Goal: Task Accomplishment & Management: Complete application form

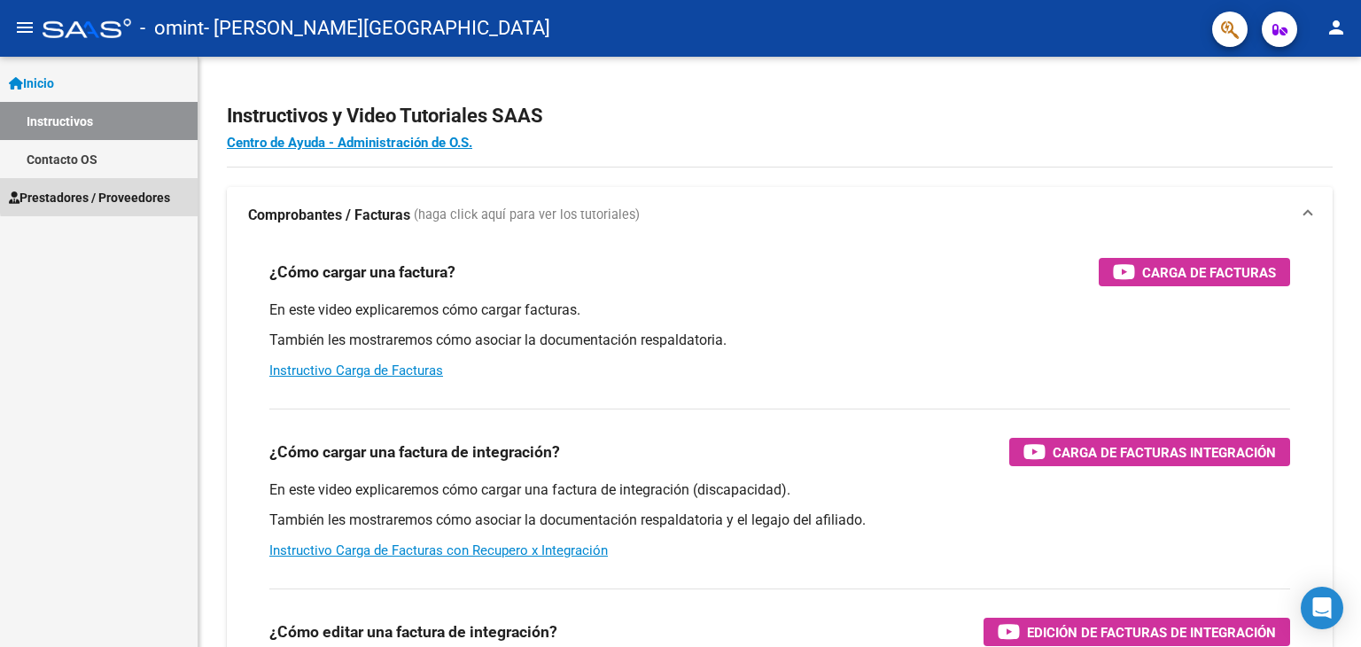
click at [147, 191] on span "Prestadores / Proveedores" at bounding box center [89, 197] width 161 height 19
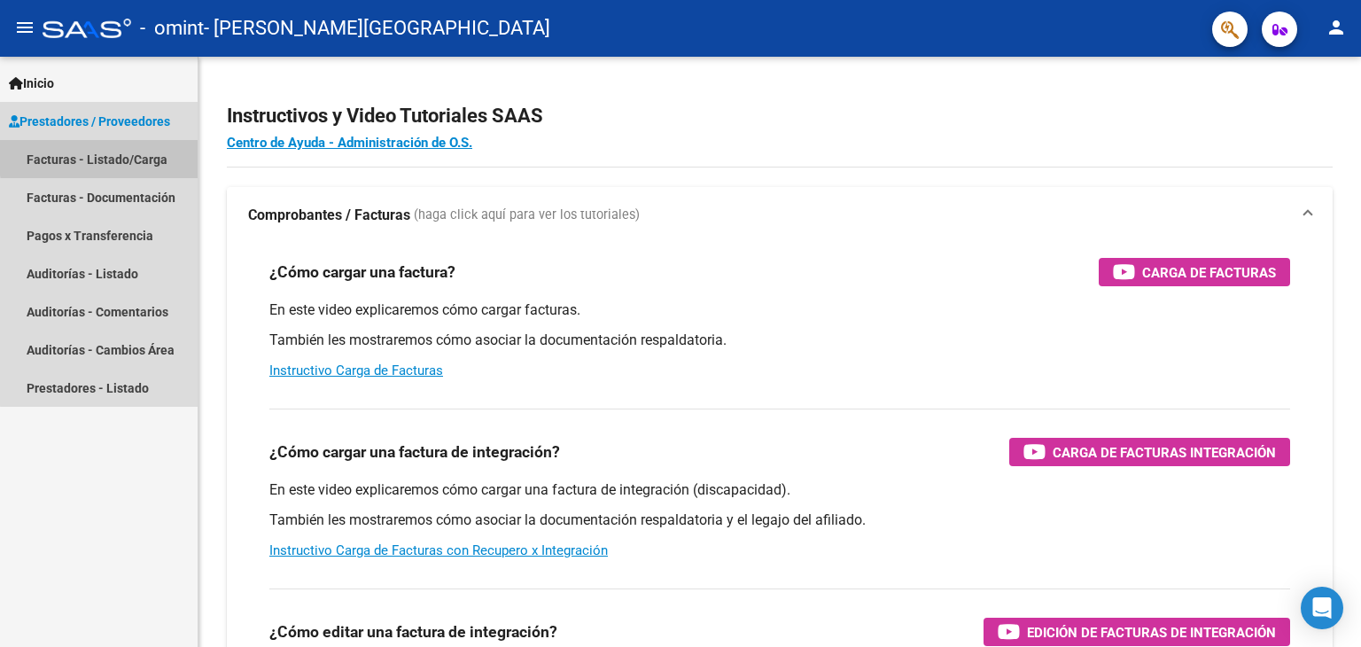
click at [125, 155] on link "Facturas - Listado/Carga" at bounding box center [99, 159] width 198 height 38
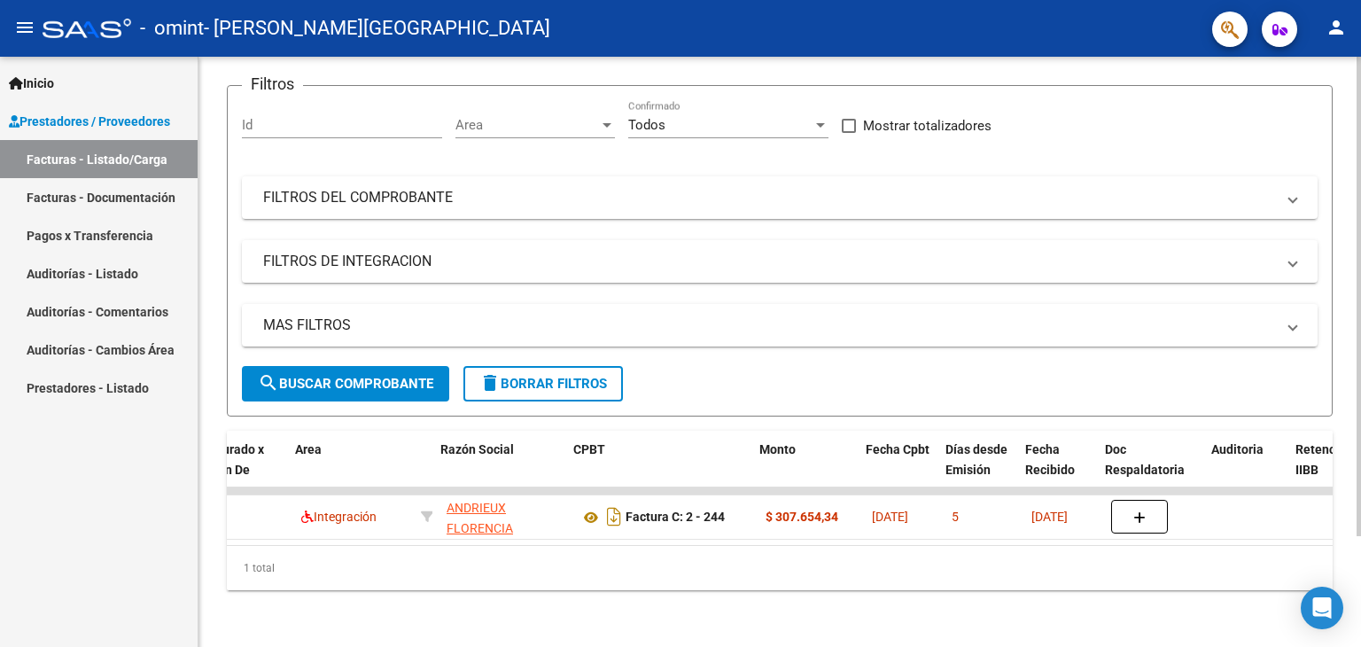
scroll to position [0, 284]
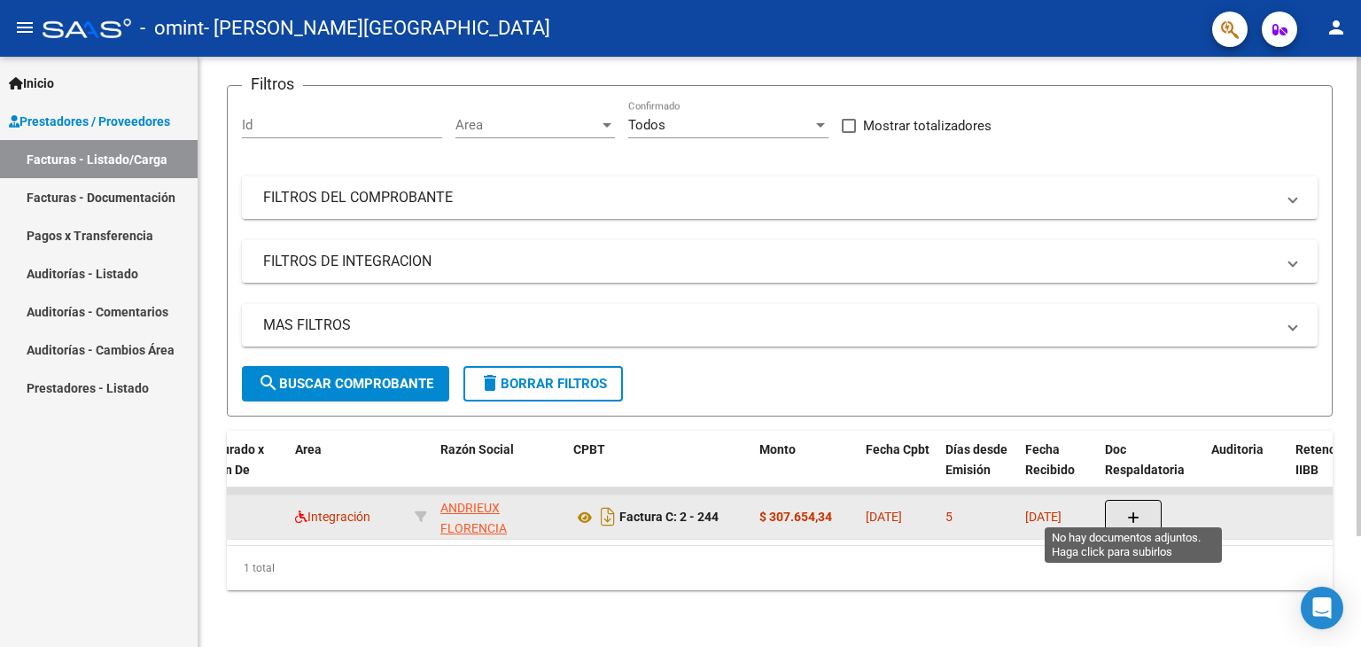
click at [1138, 509] on span "button" at bounding box center [1133, 517] width 12 height 16
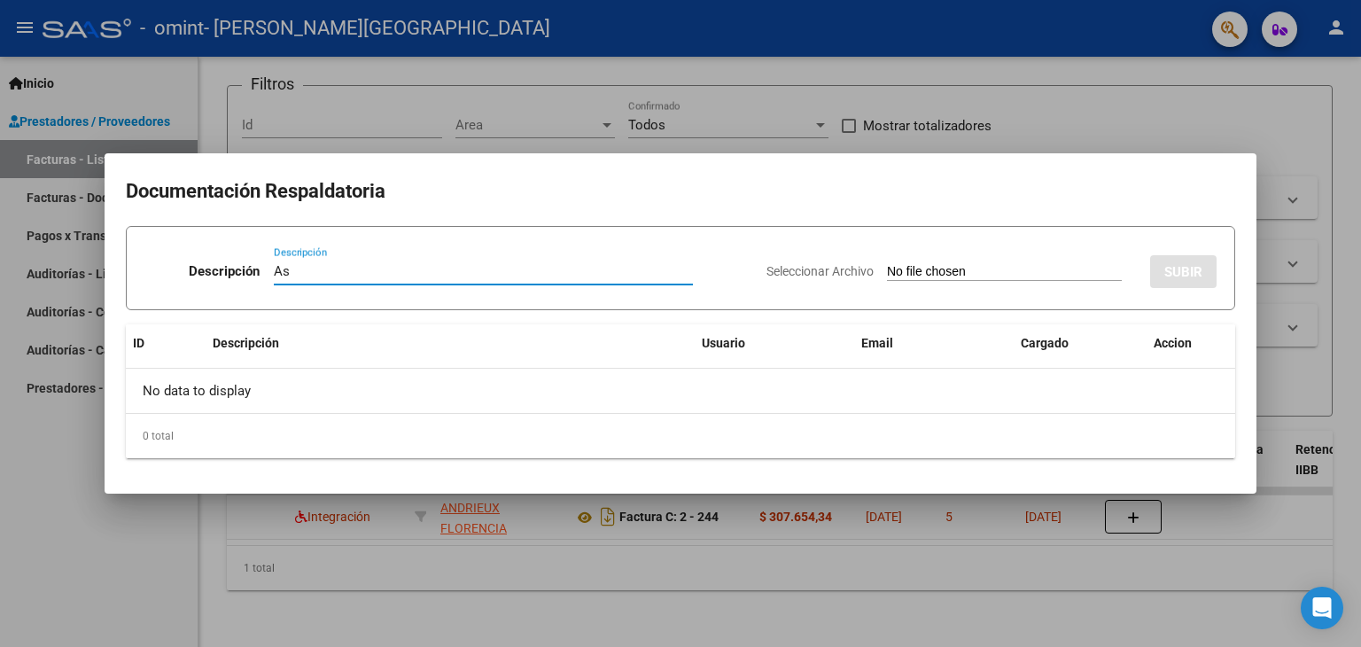
type input "A"
type input "Planilla de asistencia Albañil [DATE]"
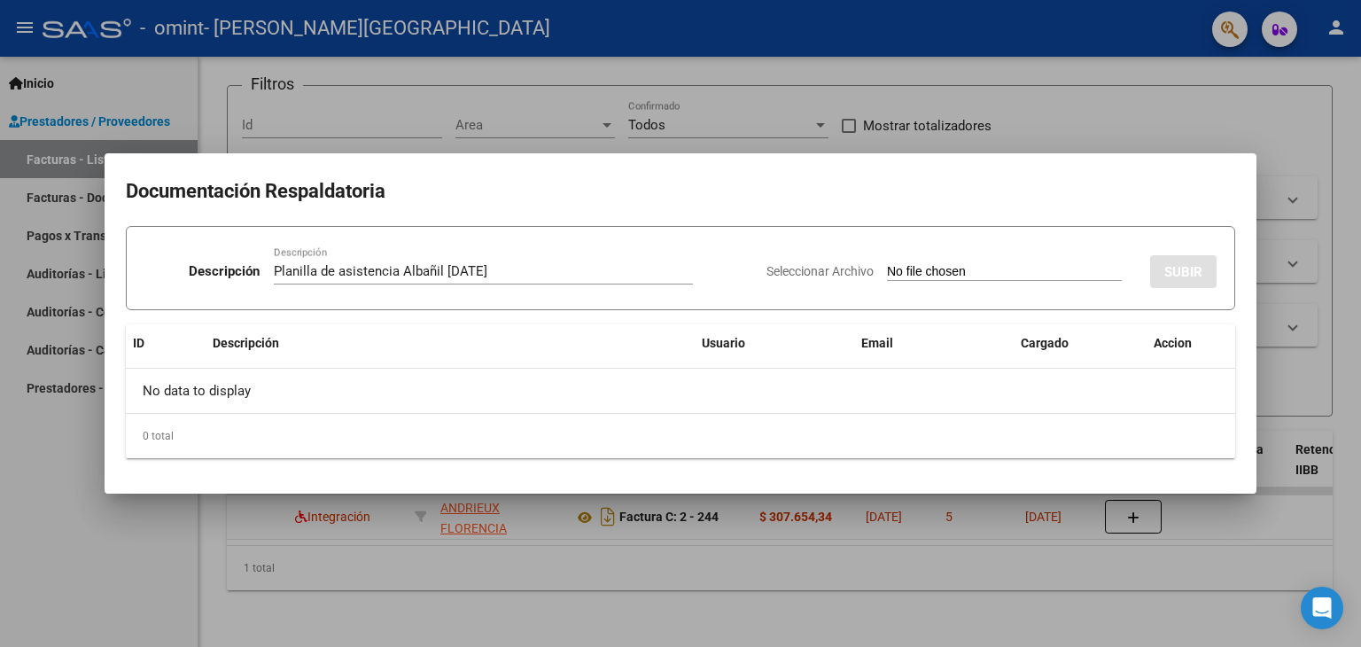
click at [975, 259] on div "Seleccionar Archivo SUBIR" at bounding box center [992, 268] width 450 height 54
click at [887, 271] on input "Seleccionar Archivo" at bounding box center [1004, 272] width 235 height 17
type input "C:\fakepath\asistencia [DATE].pdf"
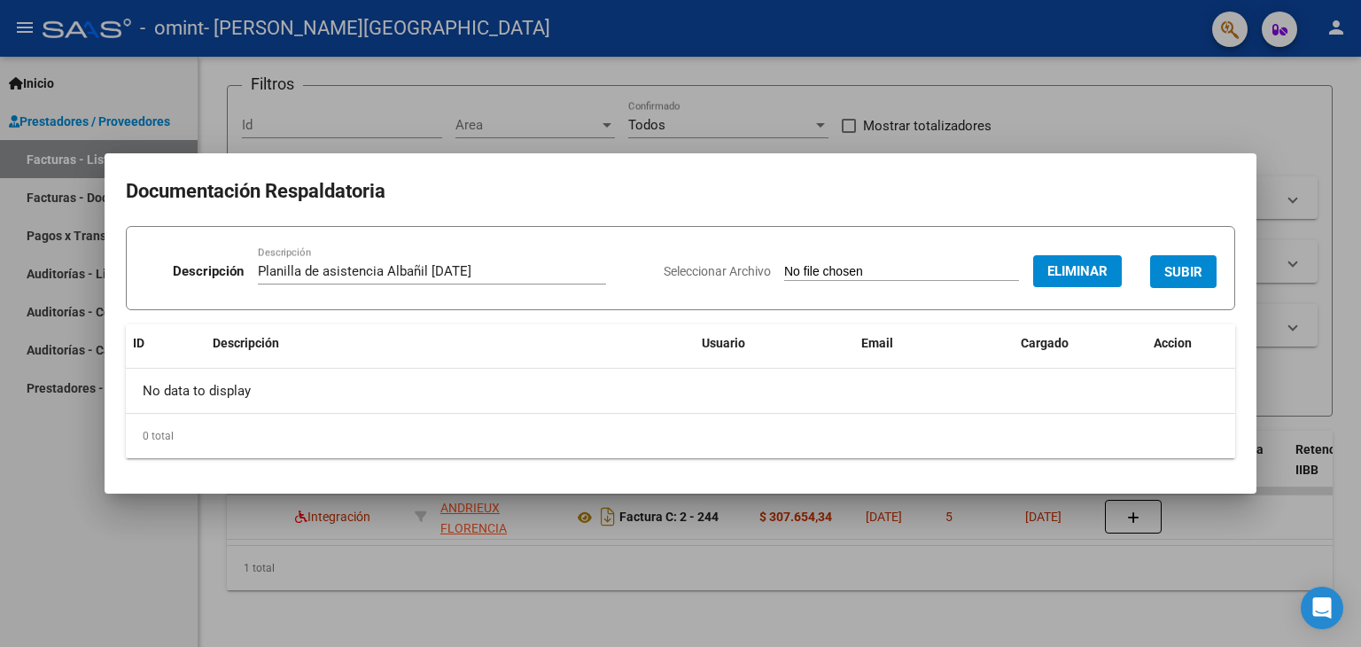
click at [1205, 265] on button "SUBIR" at bounding box center [1183, 271] width 66 height 33
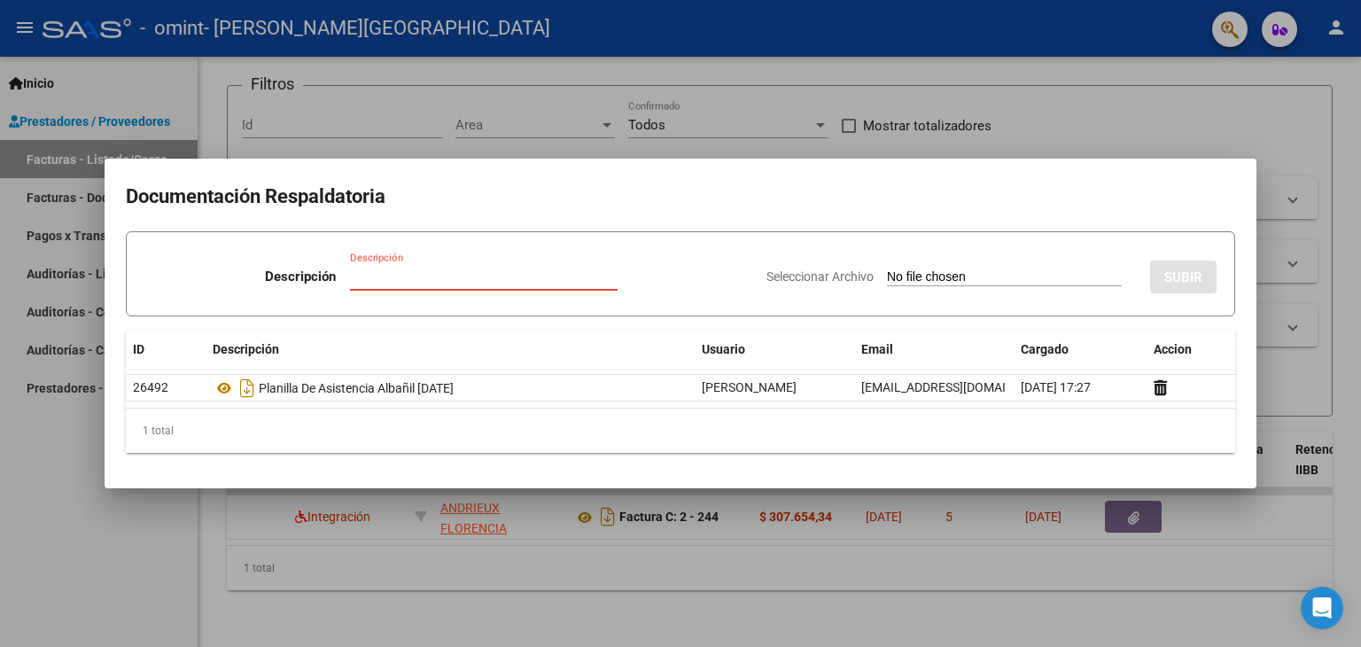
click at [438, 277] on input "Descripción" at bounding box center [484, 277] width 268 height 16
type input "P"
click at [1187, 131] on div at bounding box center [680, 323] width 1361 height 647
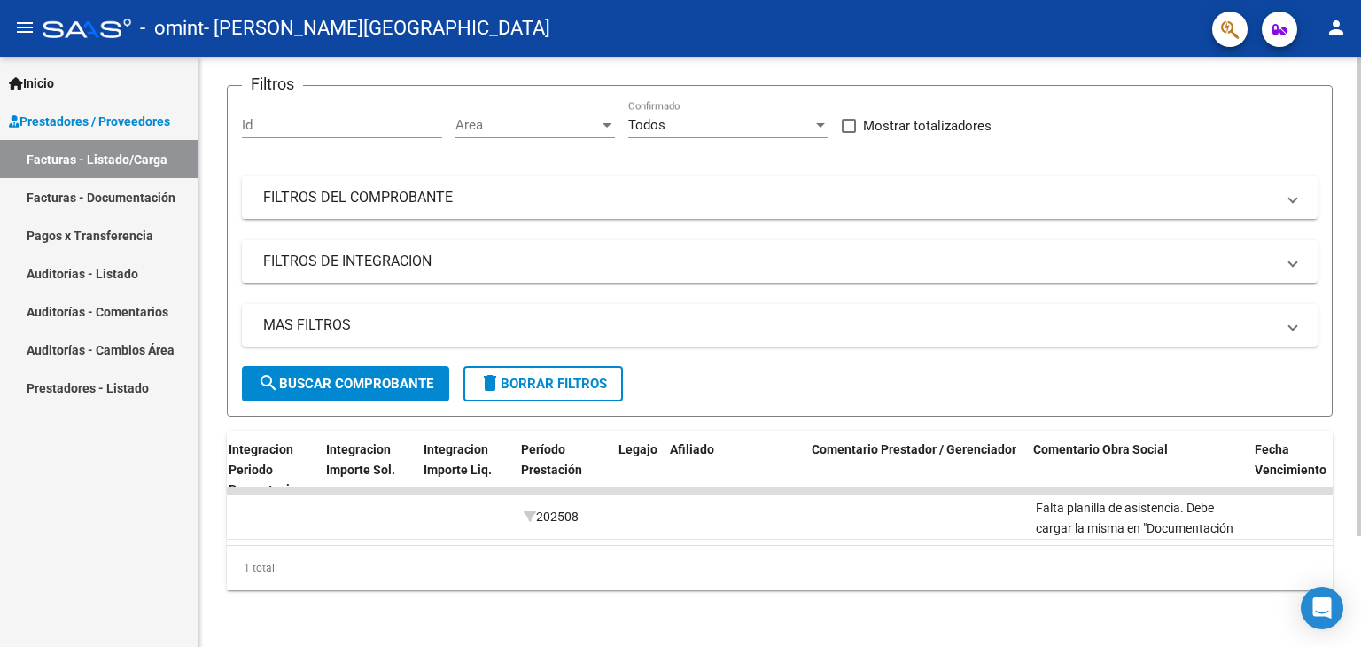
scroll to position [0, 2014]
click at [1117, 572] on div "1 total" at bounding box center [780, 568] width 1106 height 44
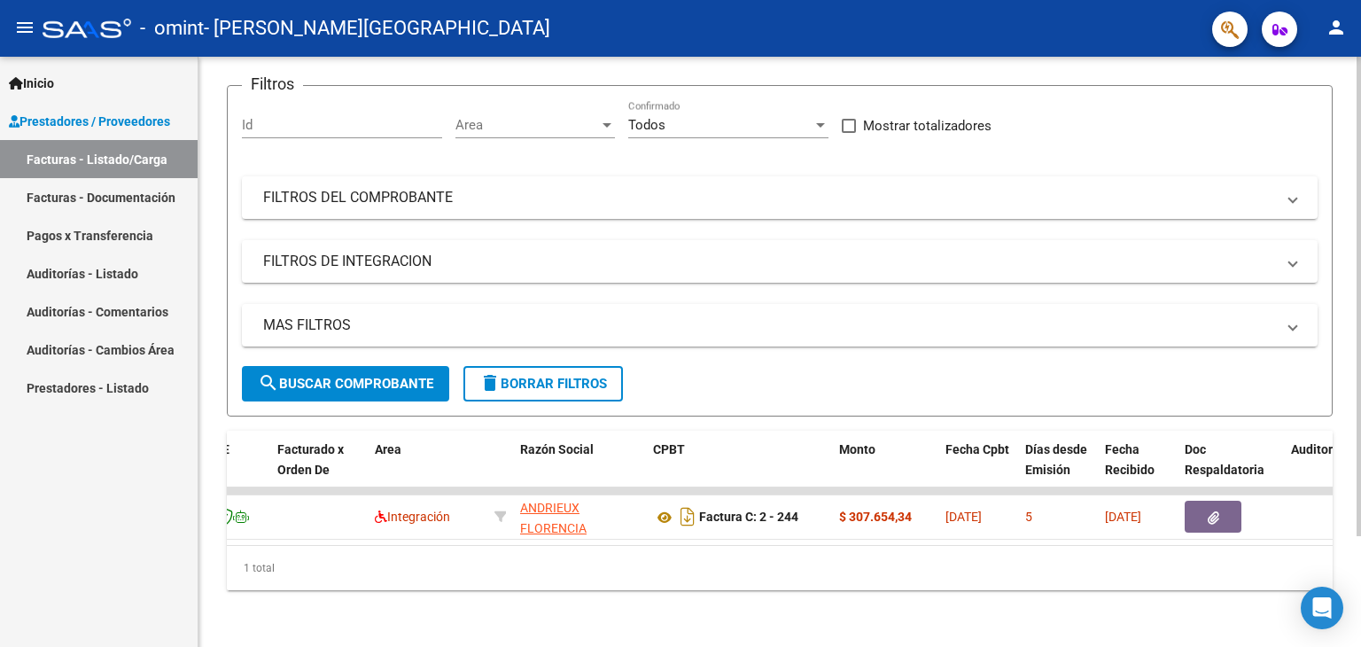
scroll to position [0, 0]
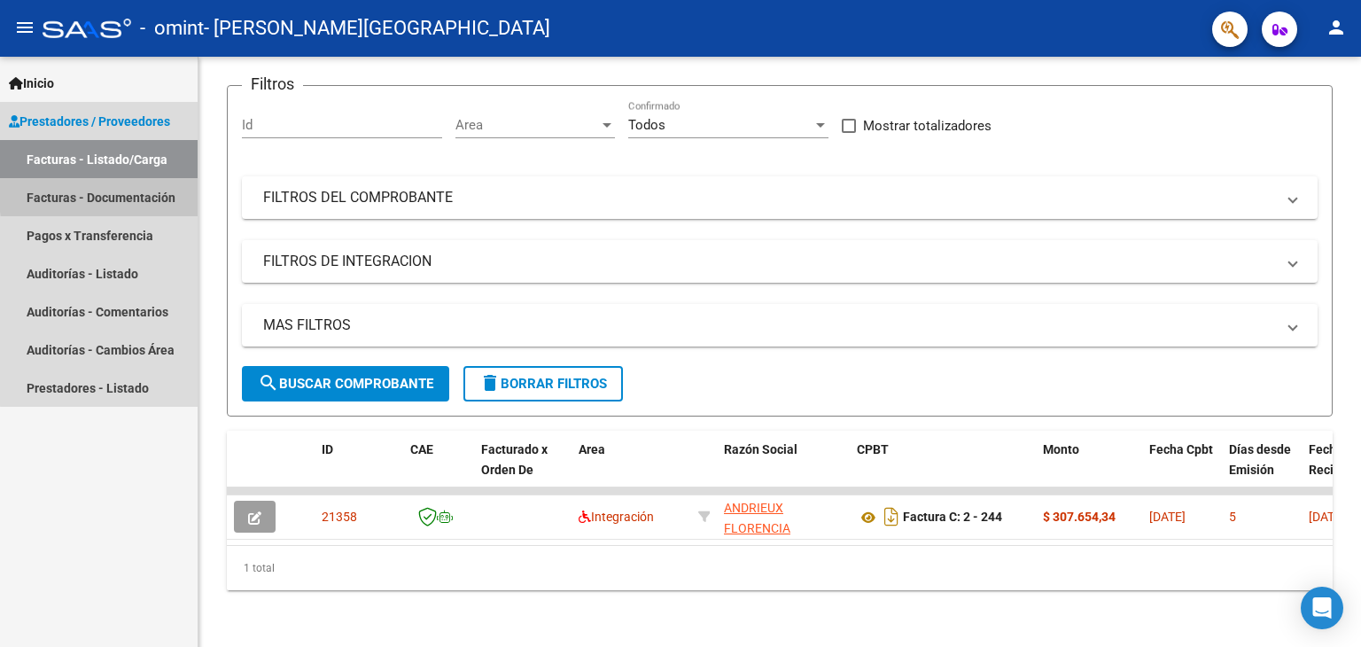
click at [171, 195] on link "Facturas - Documentación" at bounding box center [99, 197] width 198 height 38
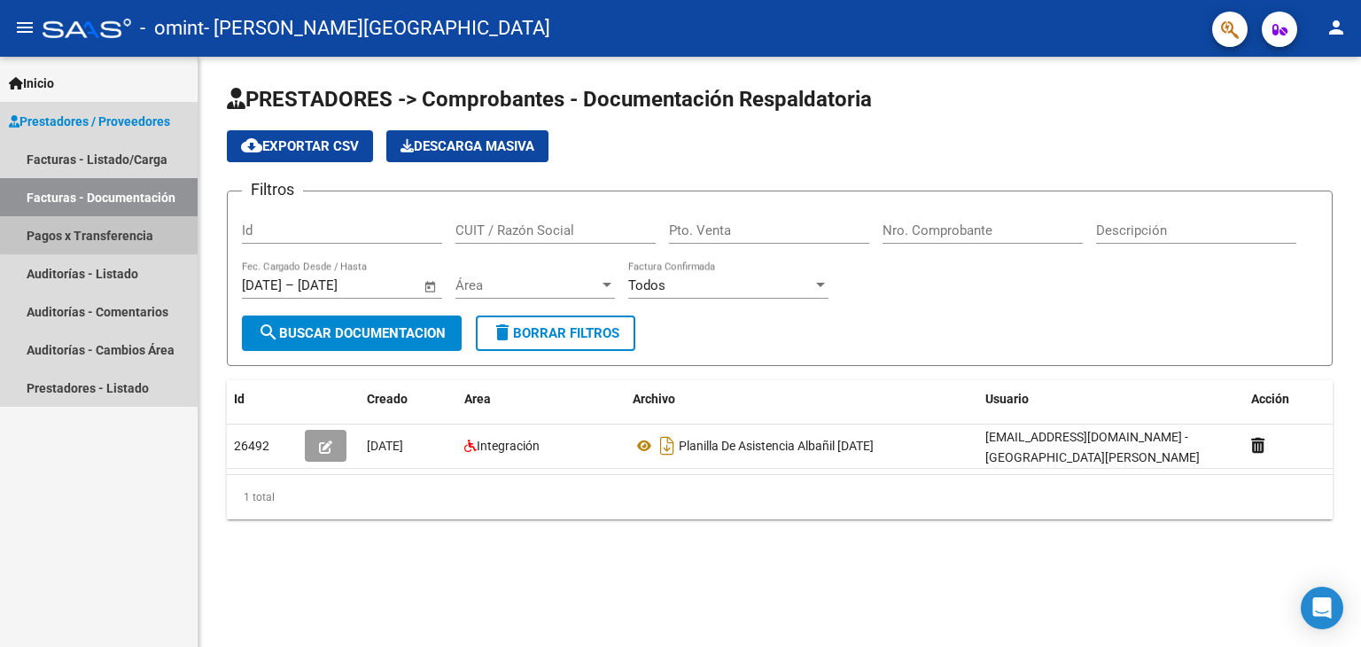
click at [120, 233] on link "Pagos x Transferencia" at bounding box center [99, 235] width 198 height 38
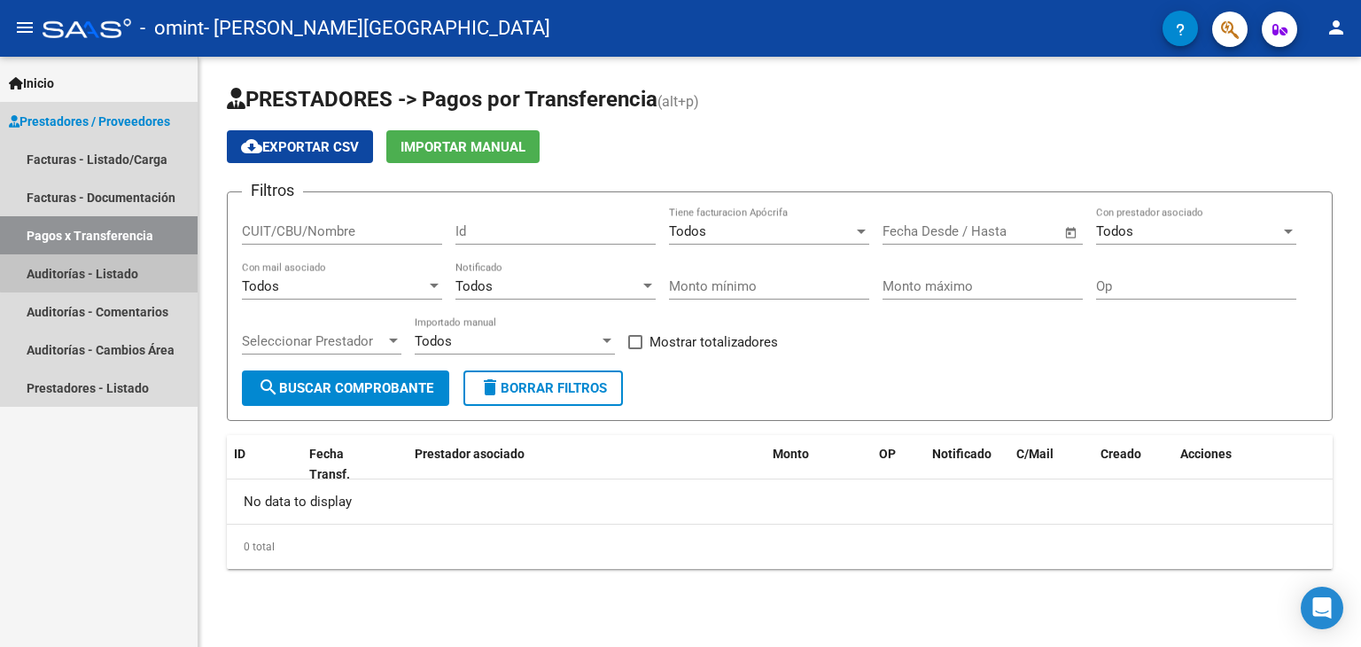
click at [117, 271] on link "Auditorías - Listado" at bounding box center [99, 273] width 198 height 38
